Goal: Find contact information: Find contact information

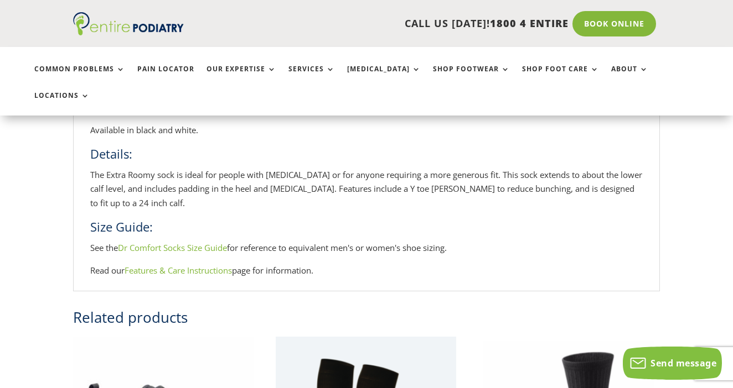
scroll to position [489, 0]
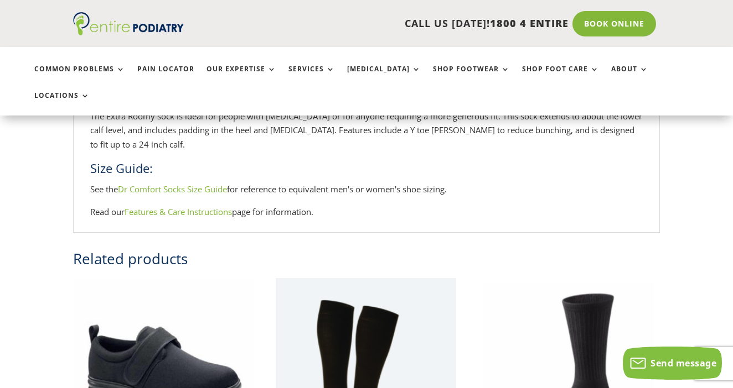
click at [180, 184] on link "Dr Comfort Socks Size Guide" at bounding box center [172, 189] width 109 height 11
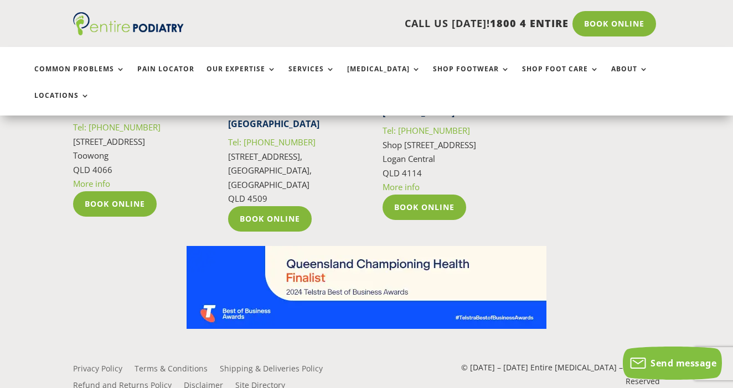
scroll to position [2072, 0]
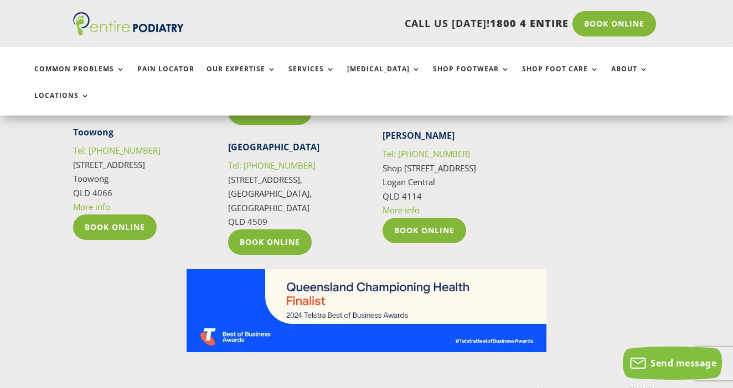
click at [245, 388] on link "Shipping & Deliveries Policy" at bounding box center [271, 394] width 103 height 12
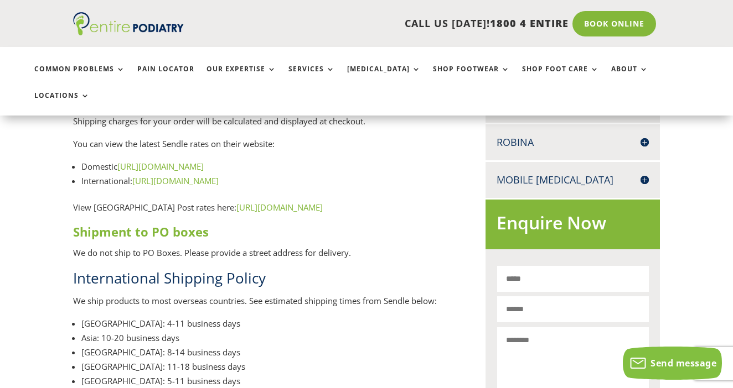
scroll to position [1079, 0]
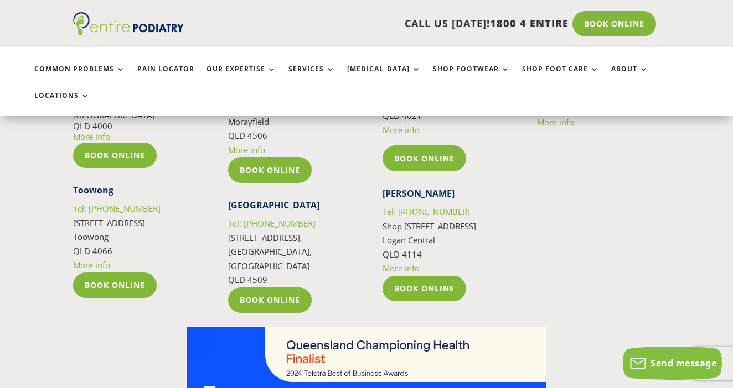
scroll to position [1939, 0]
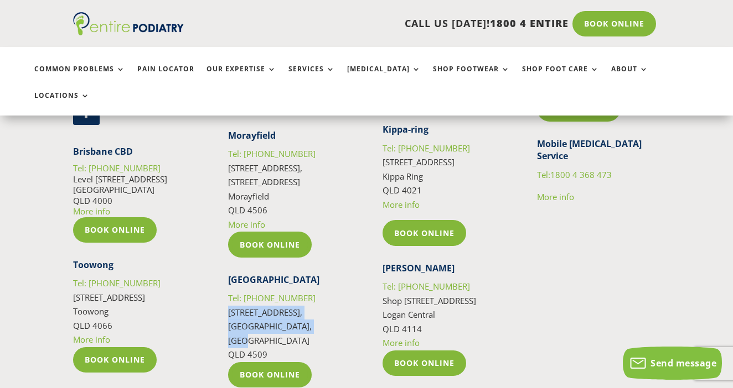
drag, startPoint x: 324, startPoint y: 271, endPoint x: 229, endPoint y: 251, distance: 97.8
click at [229, 292] on p "Tel: 07 3491 6099 1051B/1 N Lakes Drive, North Lakes, Mango Hill QLD 4509" at bounding box center [289, 327] width 122 height 71
copy p "1051B/1 N Lakes Drive, North Lakes, Mango Hill"
